Goal: Task Accomplishment & Management: Use online tool/utility

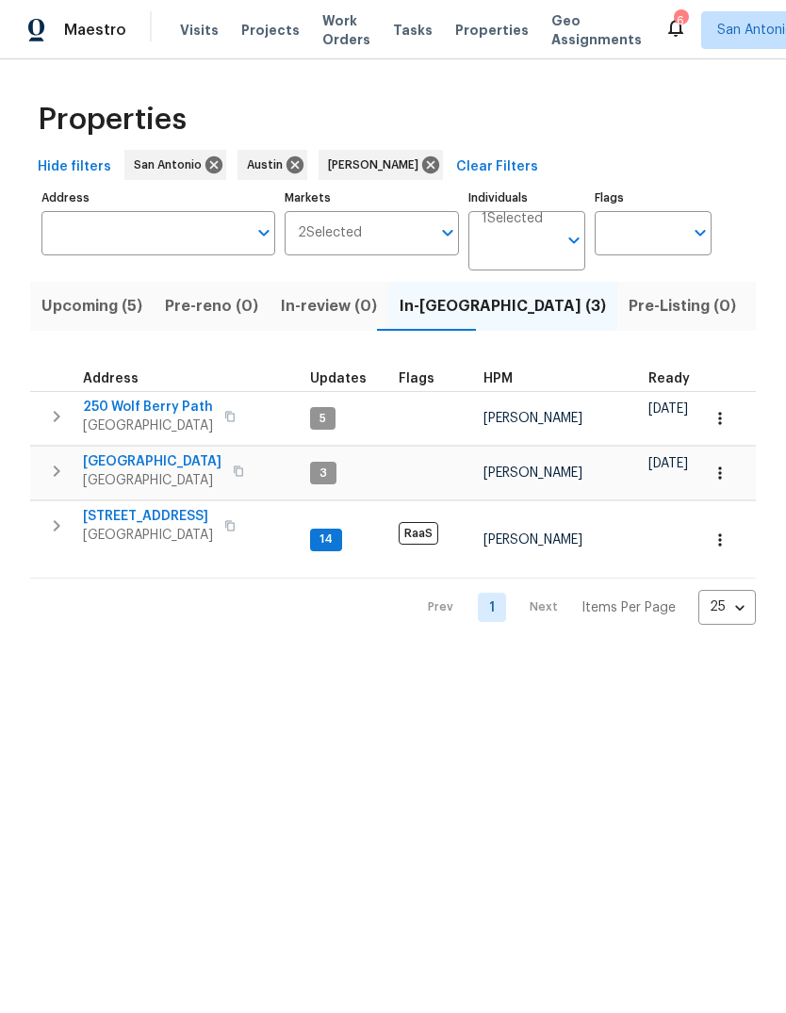
click at [97, 317] on span "Upcoming (5)" at bounding box center [91, 306] width 101 height 26
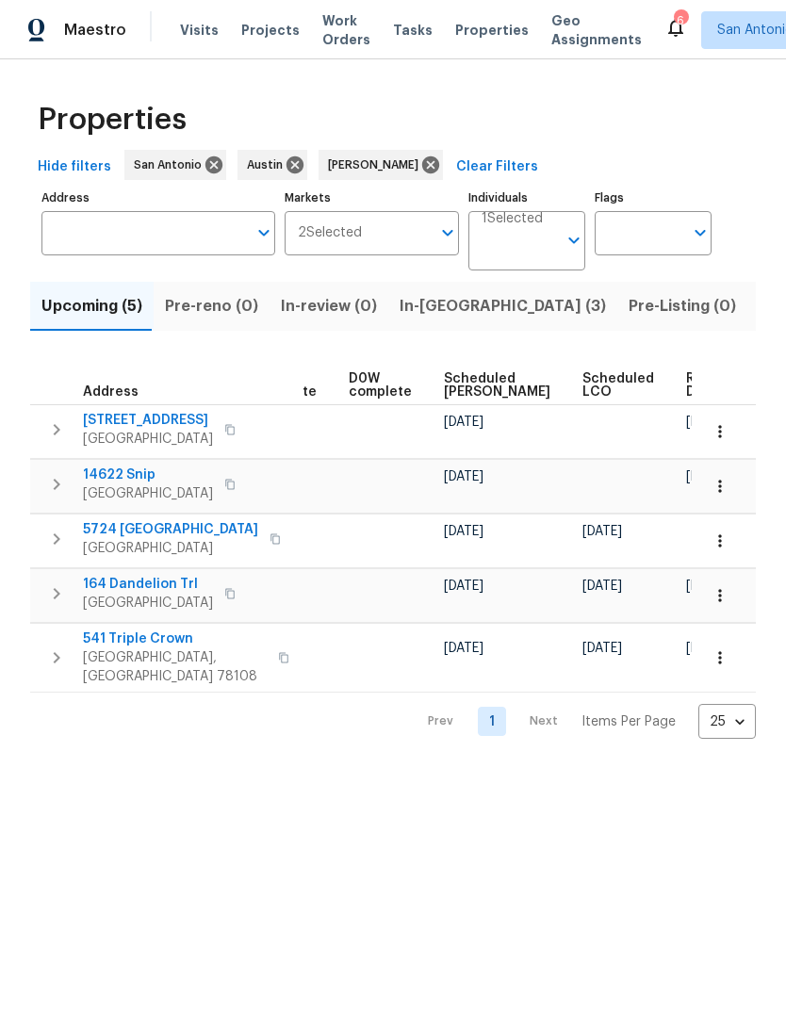
scroll to position [0, 474]
click at [687, 383] on span "Ready Date" at bounding box center [707, 385] width 41 height 26
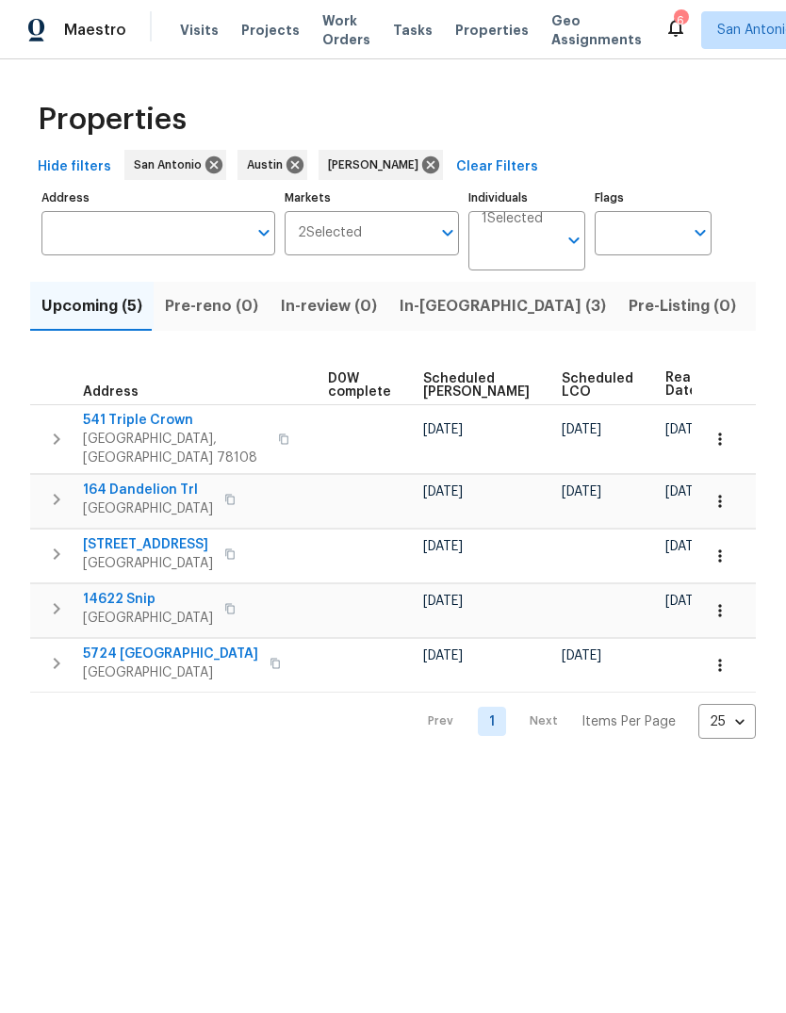
scroll to position [0, 495]
